Goal: Task Accomplishment & Management: Manage account settings

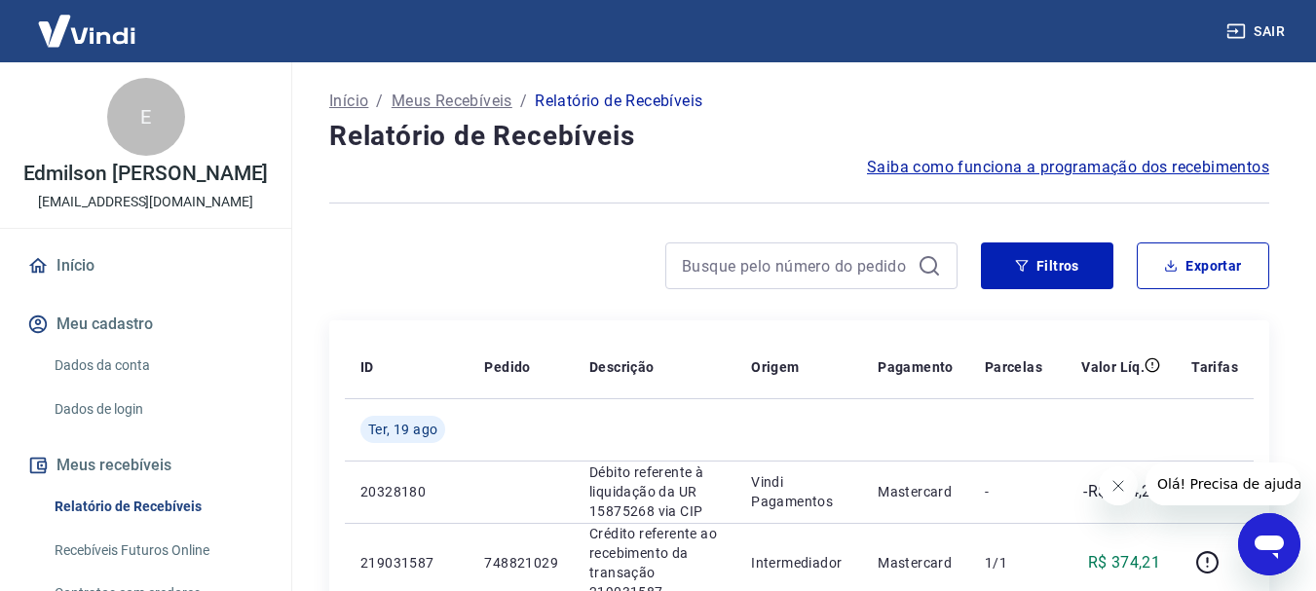
click at [1269, 556] on icon "Abrir janela de mensagens" at bounding box center [1269, 544] width 35 height 35
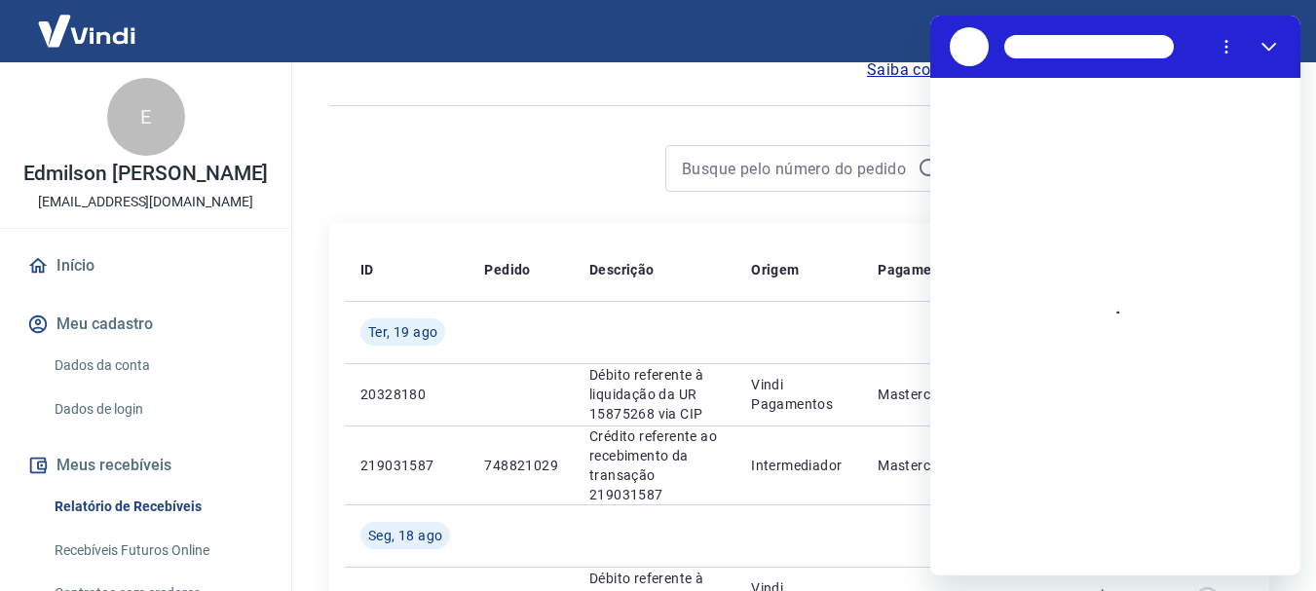
scroll to position [195, 0]
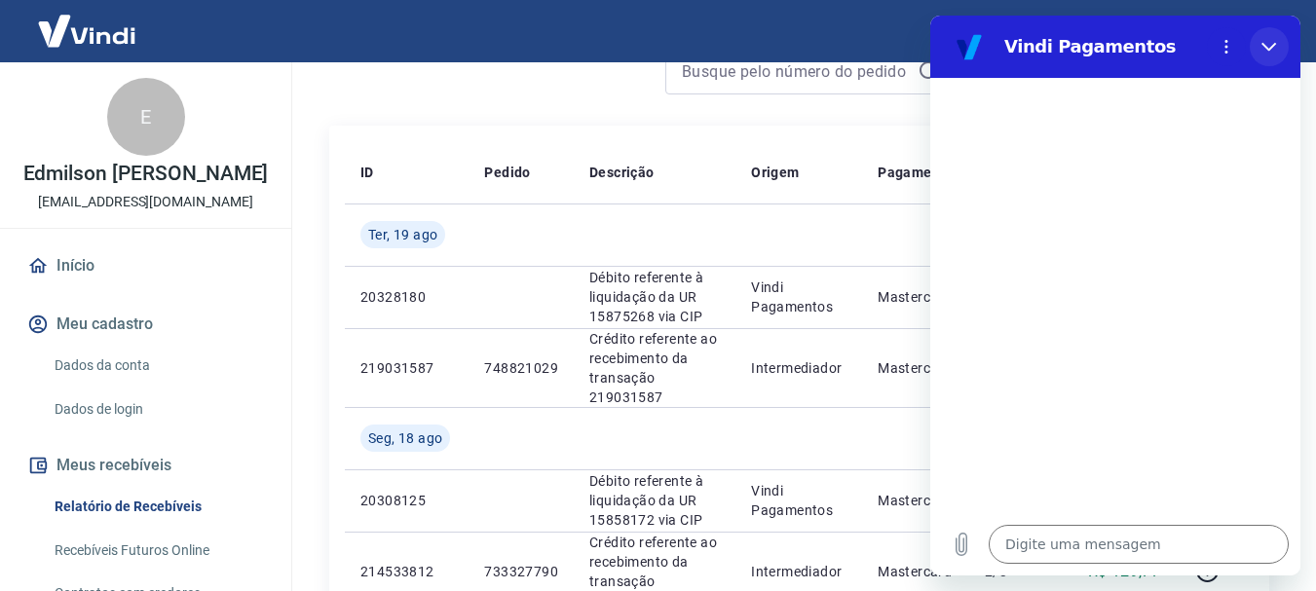
click at [1274, 39] on icon "Fechar" at bounding box center [1270, 47] width 16 height 16
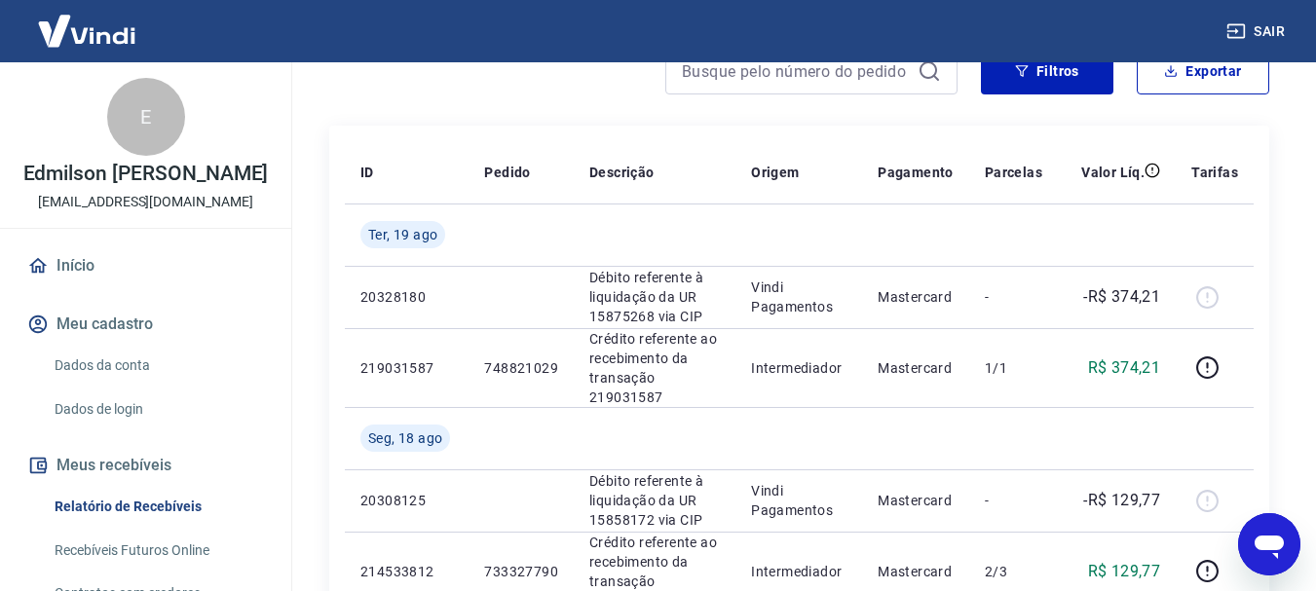
type textarea "x"
click at [1273, 37] on button "Sair" at bounding box center [1258, 32] width 70 height 36
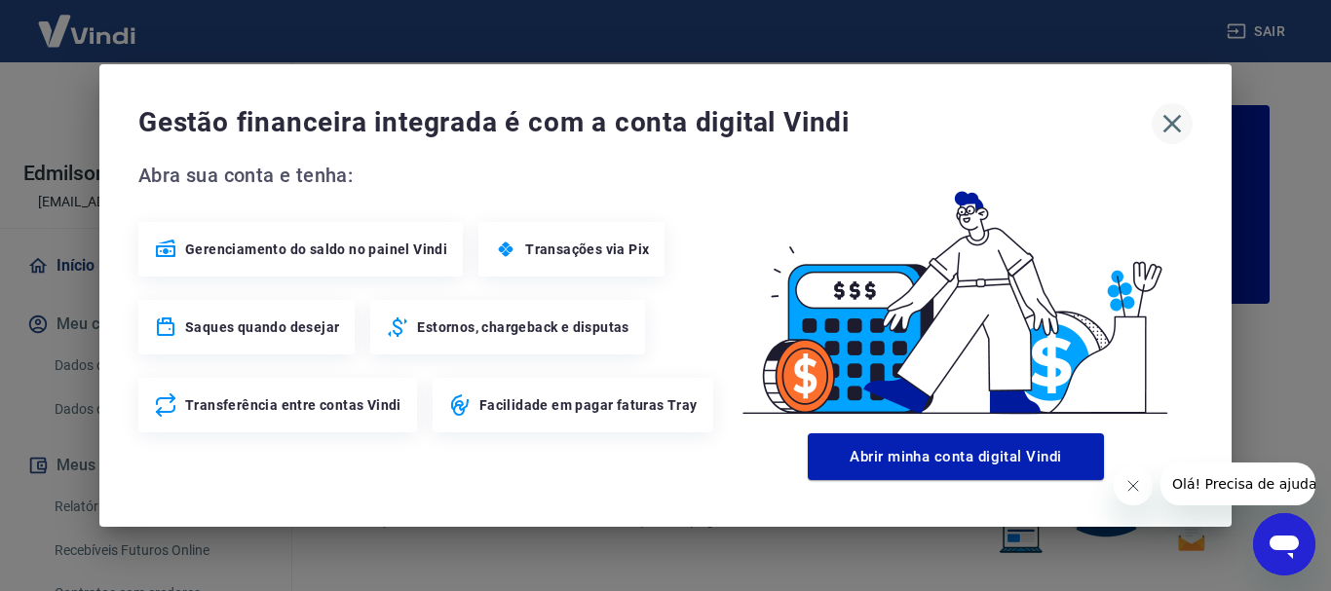
click at [1171, 127] on icon "button" at bounding box center [1172, 123] width 31 height 31
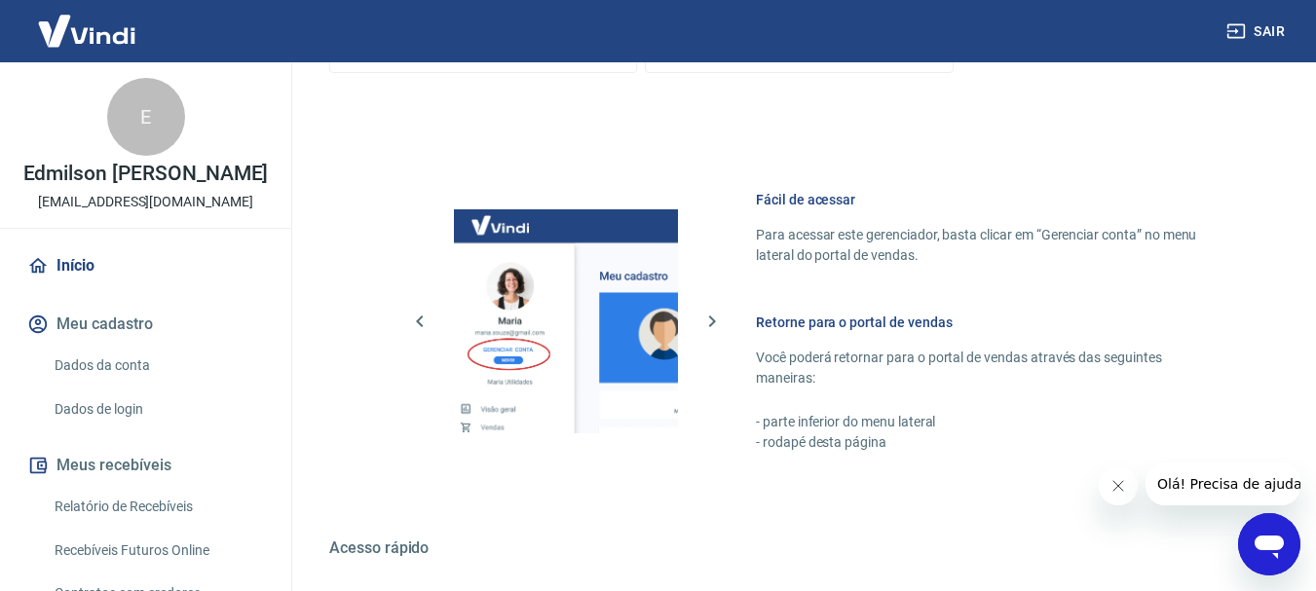
scroll to position [974, 0]
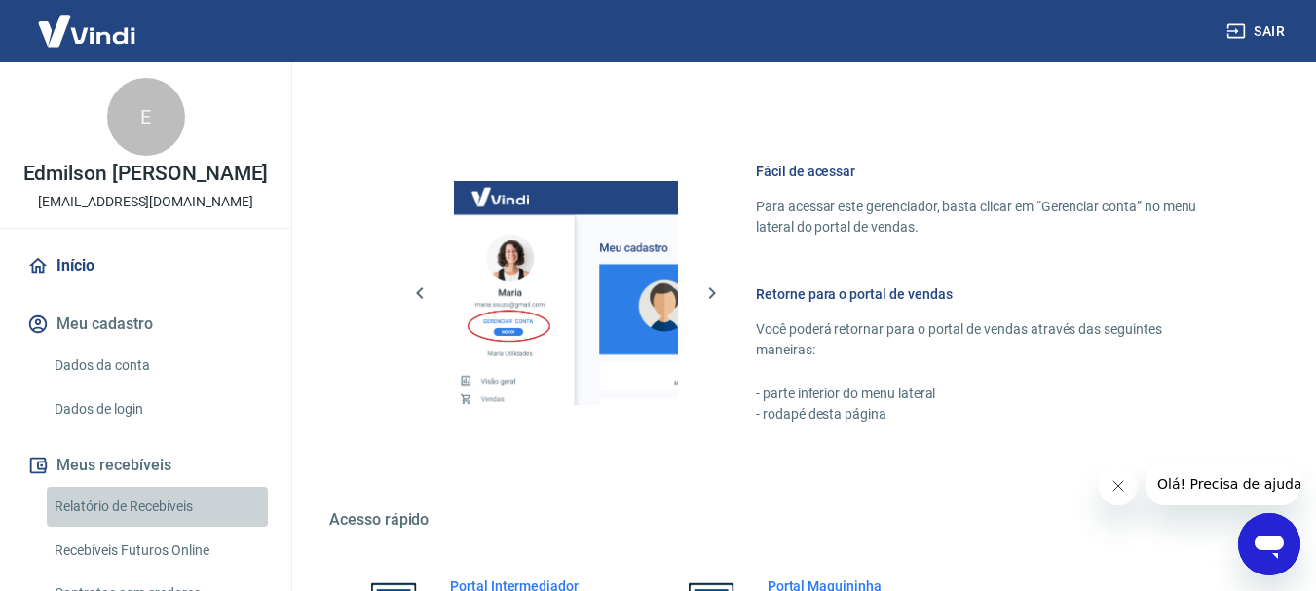
click at [160, 518] on link "Relatório de Recebíveis" at bounding box center [157, 507] width 221 height 40
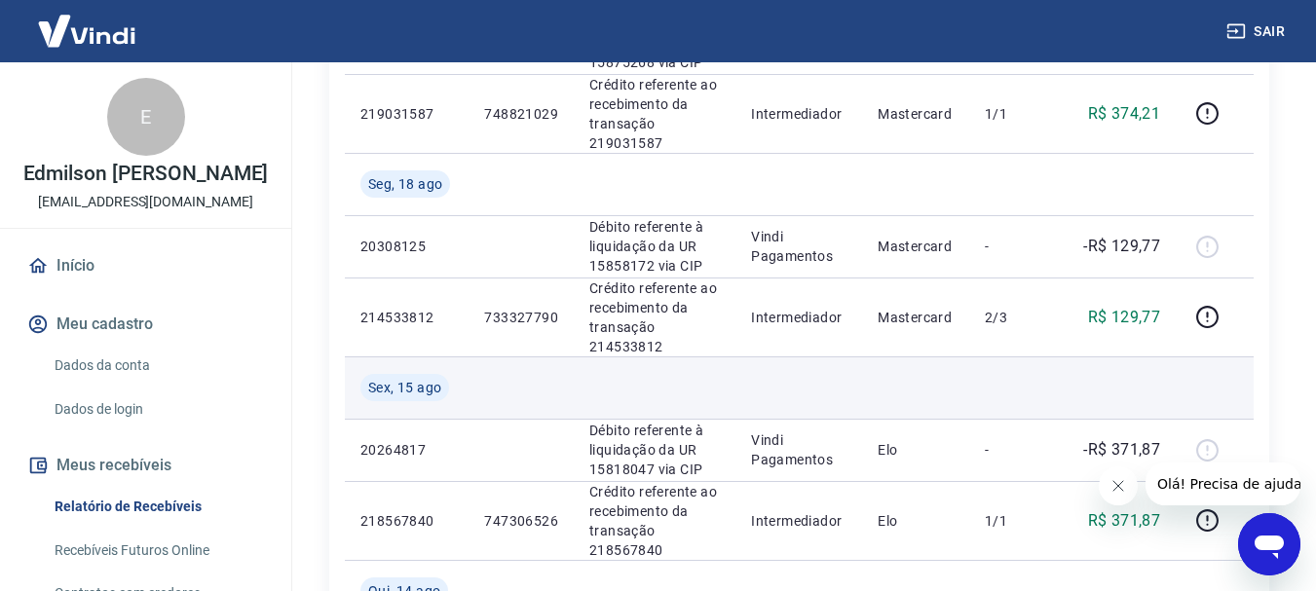
scroll to position [487, 0]
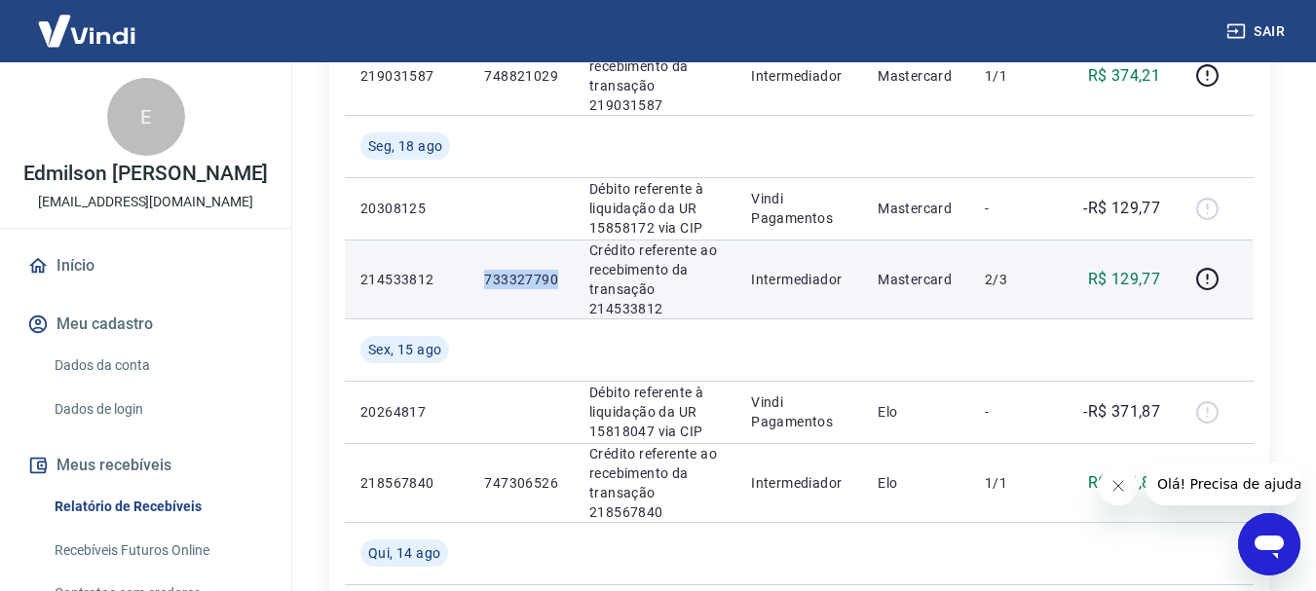
drag, startPoint x: 474, startPoint y: 287, endPoint x: 562, endPoint y: 270, distance: 90.4
click at [562, 270] on td "733327790" at bounding box center [521, 279] width 105 height 79
copy p "733327790"
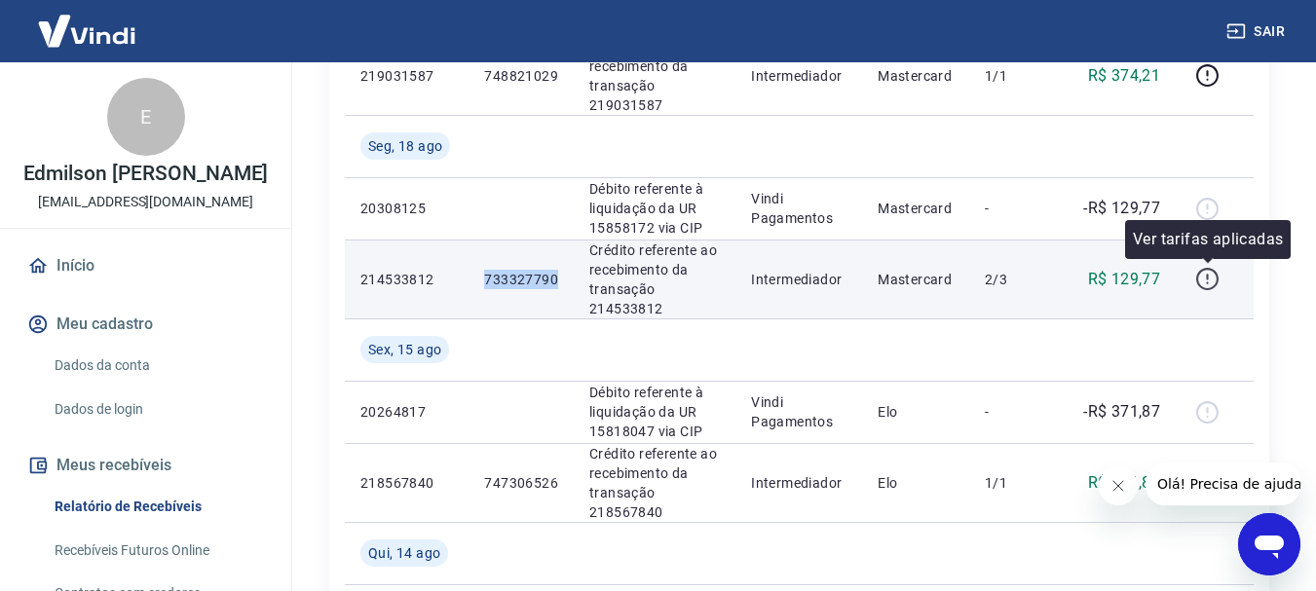
click at [1203, 274] on icon "button" at bounding box center [1208, 279] width 24 height 24
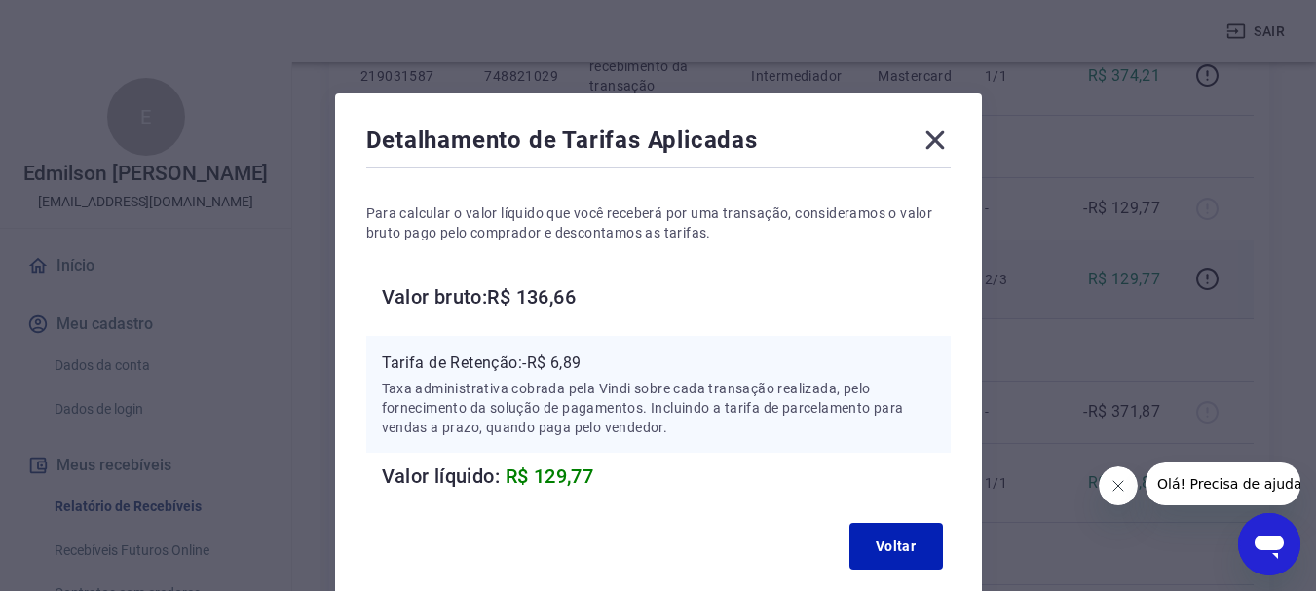
click at [925, 146] on icon at bounding box center [935, 140] width 31 height 31
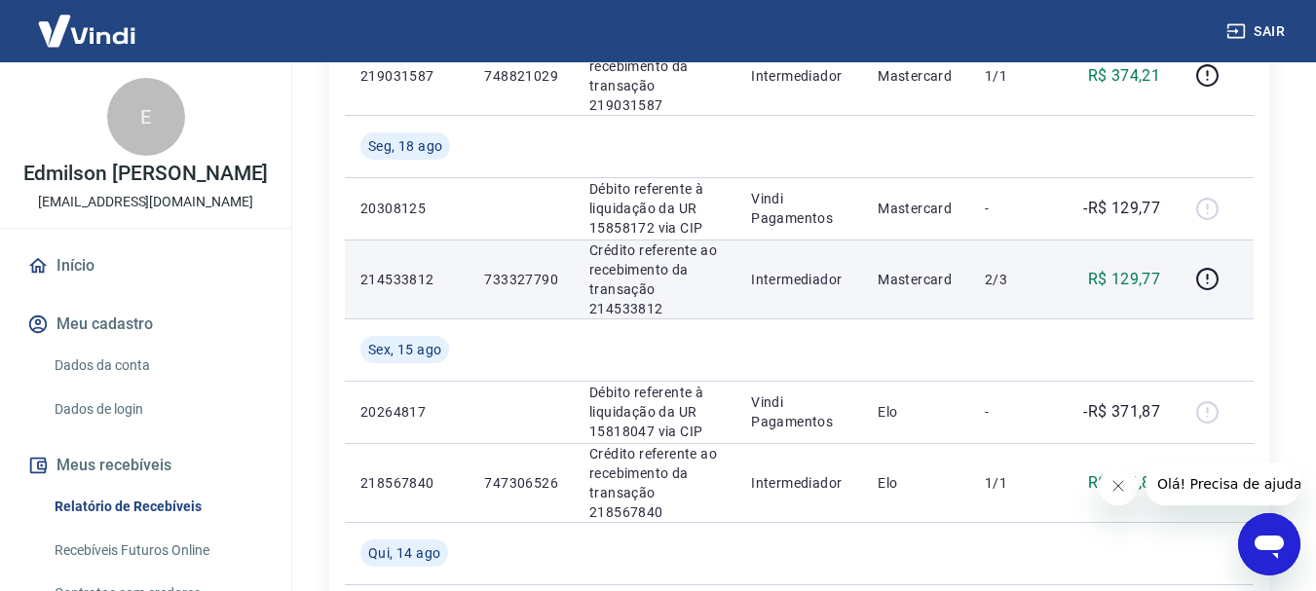
click at [1259, 25] on button "Sair" at bounding box center [1258, 32] width 70 height 36
